Goal: Transaction & Acquisition: Purchase product/service

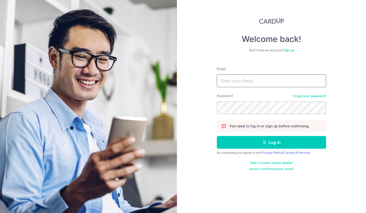
drag, startPoint x: 0, startPoint y: 0, endPoint x: 251, endPoint y: 84, distance: 264.7
click at [251, 84] on input "Email" at bounding box center [271, 80] width 109 height 13
click at [246, 83] on input "Email" at bounding box center [271, 80] width 109 height 13
type input "[PERSON_NAME][EMAIL_ADDRESS][DOMAIN_NAME]"
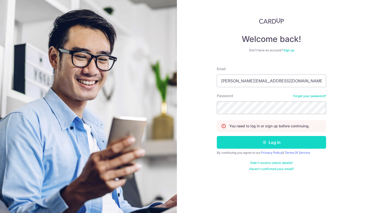
click at [260, 145] on button "Log in" at bounding box center [271, 142] width 109 height 13
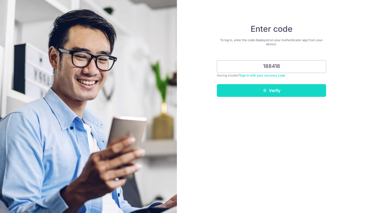
type input "188418"
click at [270, 93] on button "Verify" at bounding box center [271, 90] width 109 height 13
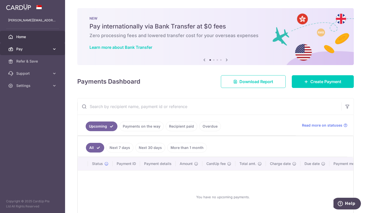
click at [51, 49] on link "Pay" at bounding box center [32, 49] width 65 height 12
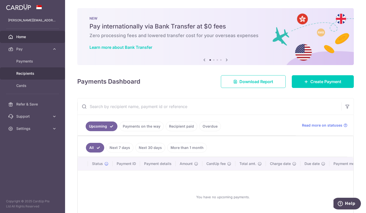
click at [30, 73] on span "Recipients" at bounding box center [33, 73] width 34 height 5
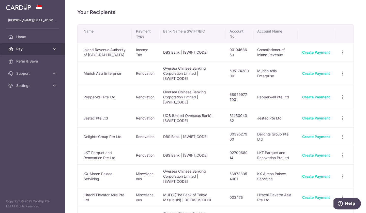
click at [55, 46] on link "Pay" at bounding box center [32, 49] width 65 height 12
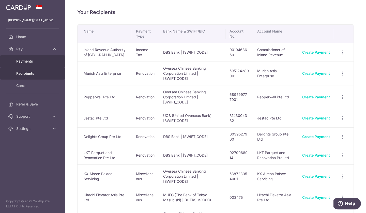
click at [29, 61] on span "Payments" at bounding box center [33, 61] width 34 height 5
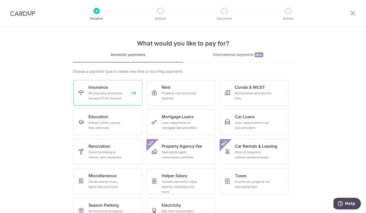
click at [109, 91] on div "All insurance premiums (except NTUC Income)" at bounding box center [106, 96] width 37 height 10
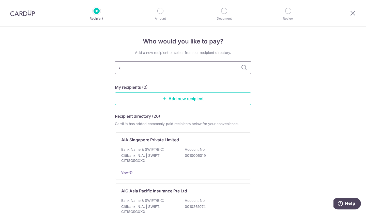
type input "aia"
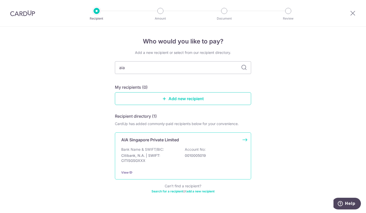
click at [149, 153] on p "Citibank, N.A. | SWIFT: CITISGSGXXX" at bounding box center [149, 158] width 57 height 10
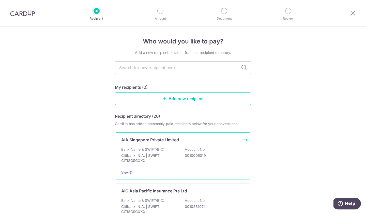
click at [149, 151] on p "Bank Name & SWIFT/BIC:" at bounding box center [142, 149] width 43 height 5
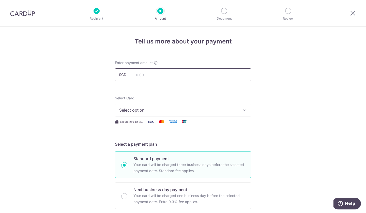
click at [149, 73] on input "text" at bounding box center [183, 74] width 136 height 13
type input "5,884.40"
click at [154, 110] on span "Select option" at bounding box center [178, 110] width 118 height 6
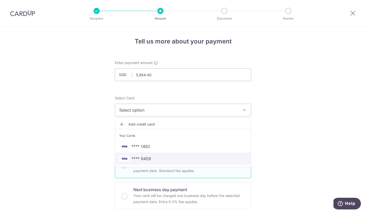
click at [144, 157] on span "**** 9459" at bounding box center [141, 158] width 20 height 6
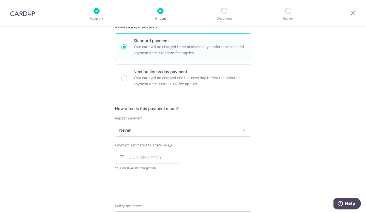
scroll to position [118, 0]
click at [160, 158] on input "text" at bounding box center [147, 156] width 65 height 13
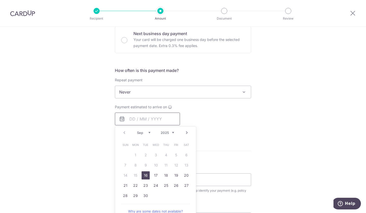
scroll to position [156, 0]
click at [143, 175] on link "16" at bounding box center [146, 175] width 8 height 8
type input "[DATE]"
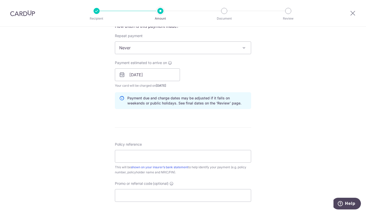
scroll to position [202, 0]
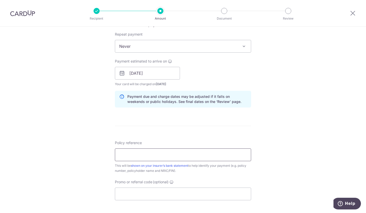
click at [190, 157] on input "Policy reference" at bounding box center [183, 154] width 136 height 13
type input "T"
type input "S7043228E H222910839 E222910839"
click at [169, 197] on input "Promo or referral code (optional)" at bounding box center [183, 194] width 136 height 13
type input "P"
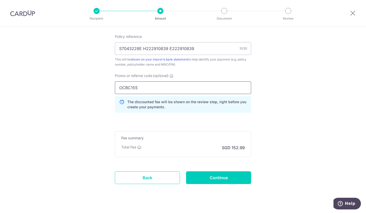
scroll to position [308, 0]
type input "OCBC155"
click at [207, 180] on input "Continue" at bounding box center [218, 177] width 65 height 13
type input "Create Schedule"
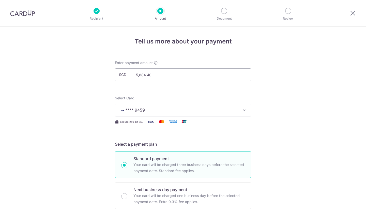
scroll to position [324, 0]
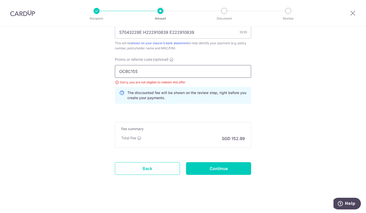
click at [144, 70] on input "OCBC155" at bounding box center [183, 71] width 136 height 13
type input "OCBC195"
click at [216, 167] on input "Continue" at bounding box center [218, 168] width 65 height 13
type input "Update Schedule"
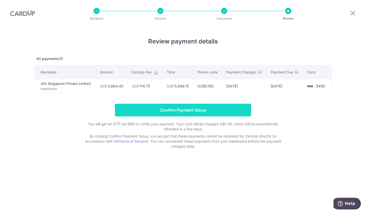
click at [190, 108] on input "Confirm Payment Setup" at bounding box center [183, 110] width 136 height 13
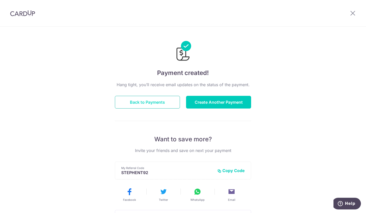
click at [151, 100] on button "Back to Payments" at bounding box center [147, 102] width 65 height 13
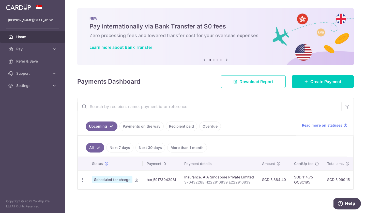
scroll to position [3, 0]
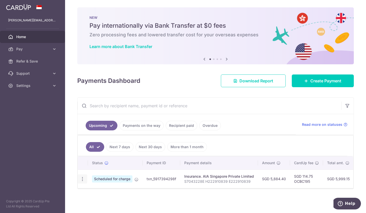
click at [81, 177] on icon "button" at bounding box center [82, 178] width 5 height 5
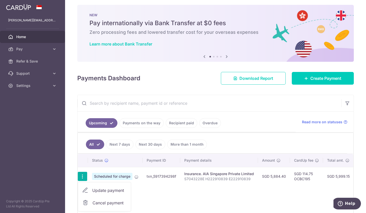
scroll to position [33, 0]
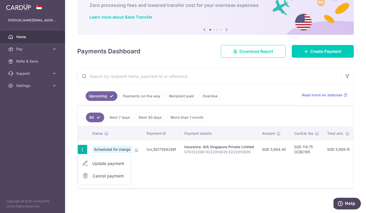
click at [183, 178] on div "Status Payment ID Payment details Amount CardUp fee Total amt. Charge date Due …" at bounding box center [215, 157] width 275 height 61
